Goal: Find specific page/section: Find specific page/section

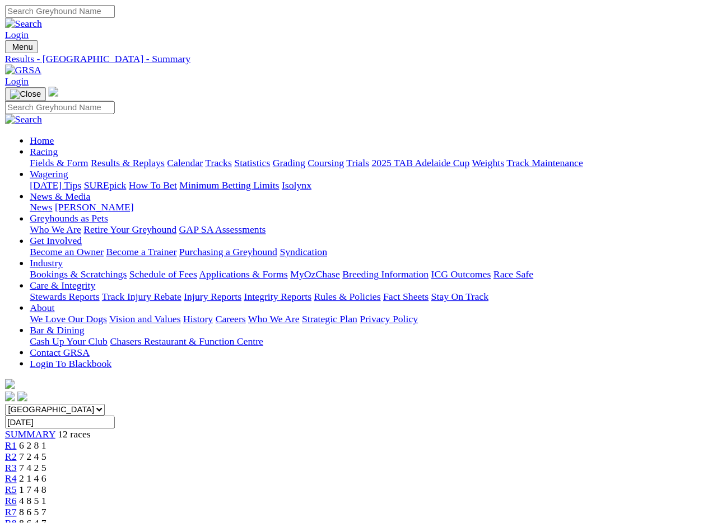
scroll to position [2, 0]
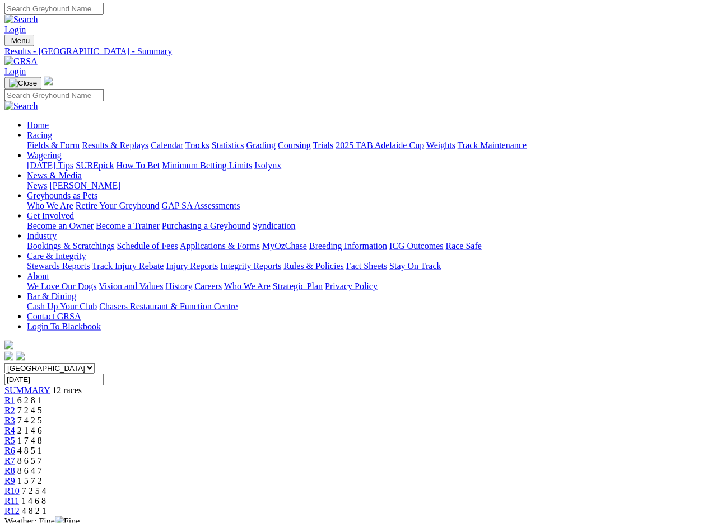
click at [43, 141] on div "Fields & Form Results & Replays Calendar Tracks Statistics Grading Coursing Tri…" at bounding box center [369, 146] width 685 height 10
click at [50, 141] on link "Fields & Form" at bounding box center [53, 146] width 53 height 10
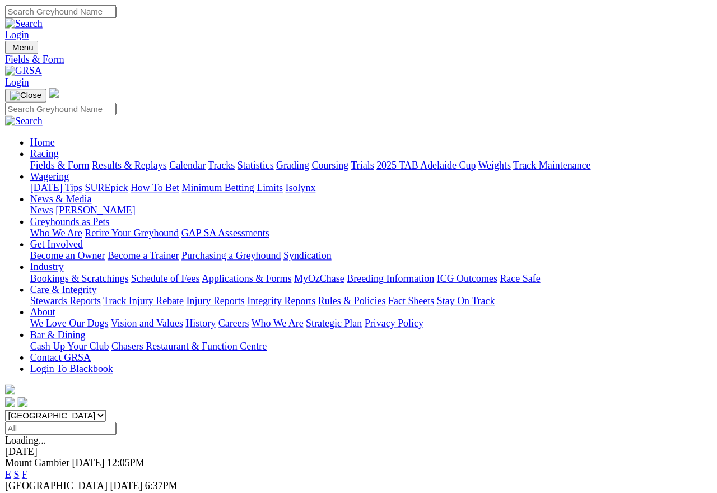
scroll to position [5, 0]
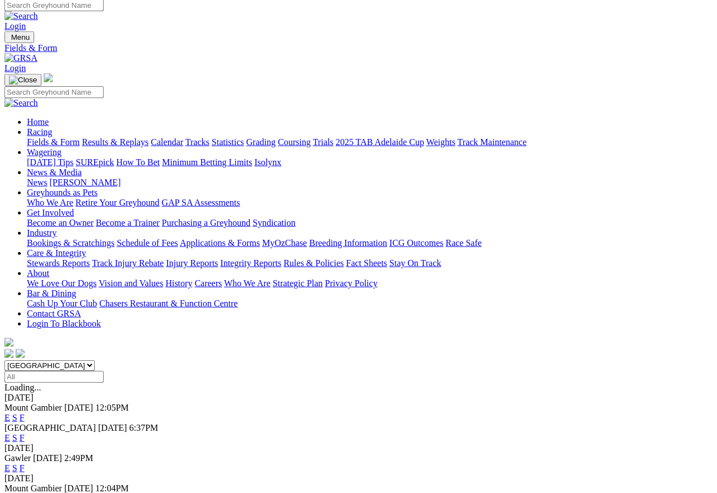
click at [25, 433] on link "F" at bounding box center [22, 438] width 5 height 10
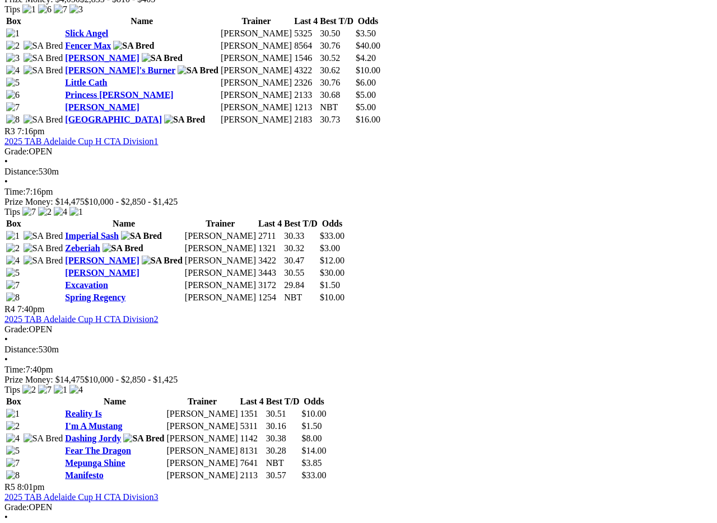
scroll to position [849, 0]
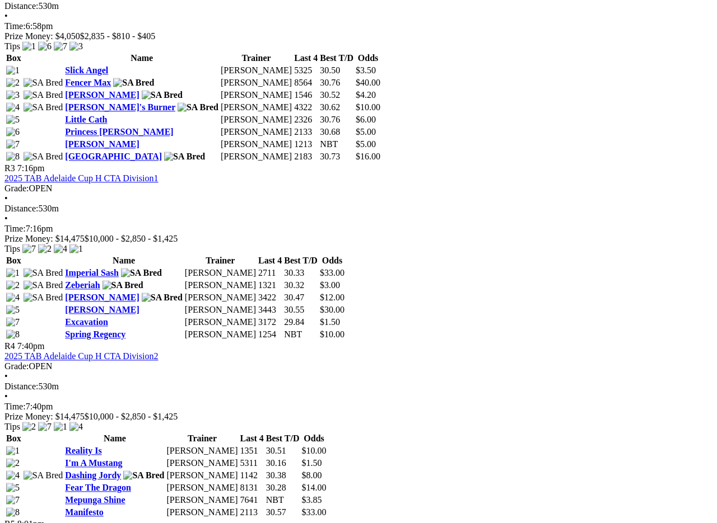
scroll to position [811, 0]
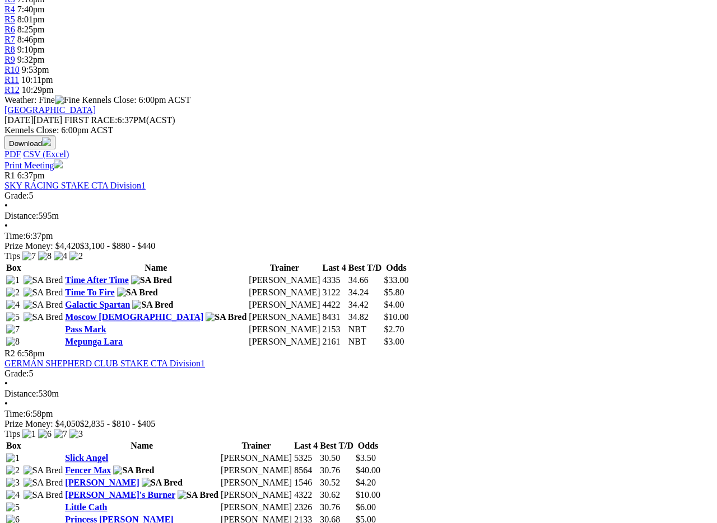
scroll to position [411, 0]
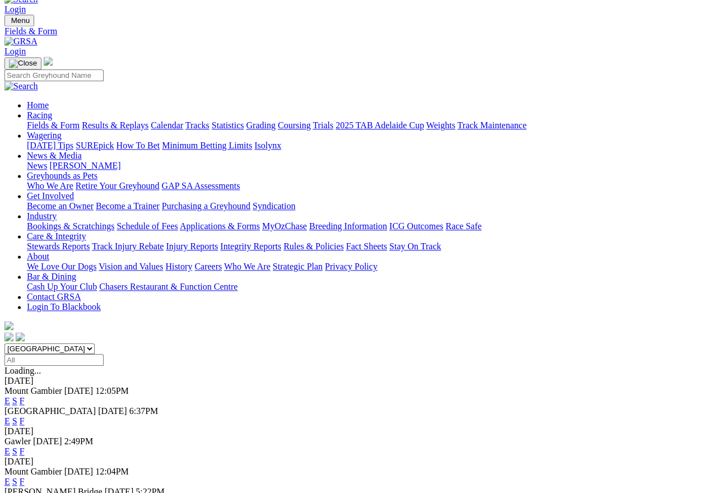
scroll to position [41, 0]
